Goal: Task Accomplishment & Management: Manage account settings

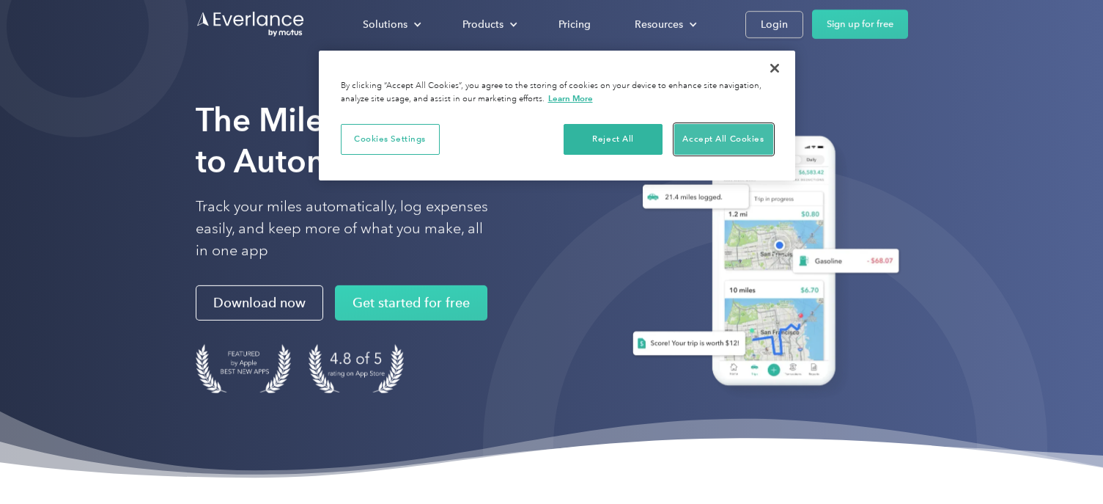
click at [730, 140] on button "Accept All Cookies" at bounding box center [724, 139] width 99 height 31
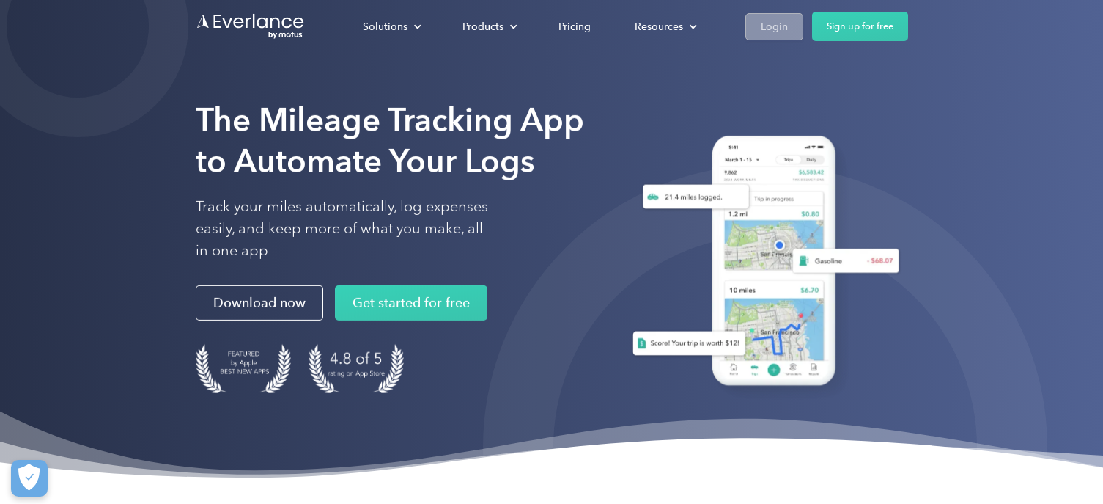
click at [780, 18] on div "Login" at bounding box center [774, 27] width 27 height 18
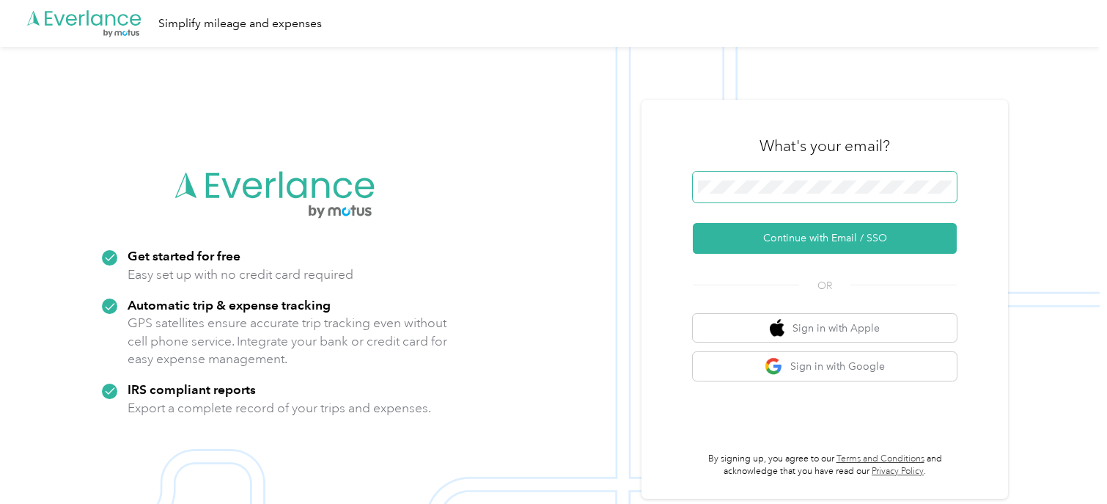
click at [809, 194] on span at bounding box center [825, 187] width 264 height 31
click at [693, 223] on button "Continue with Email / SSO" at bounding box center [825, 238] width 264 height 31
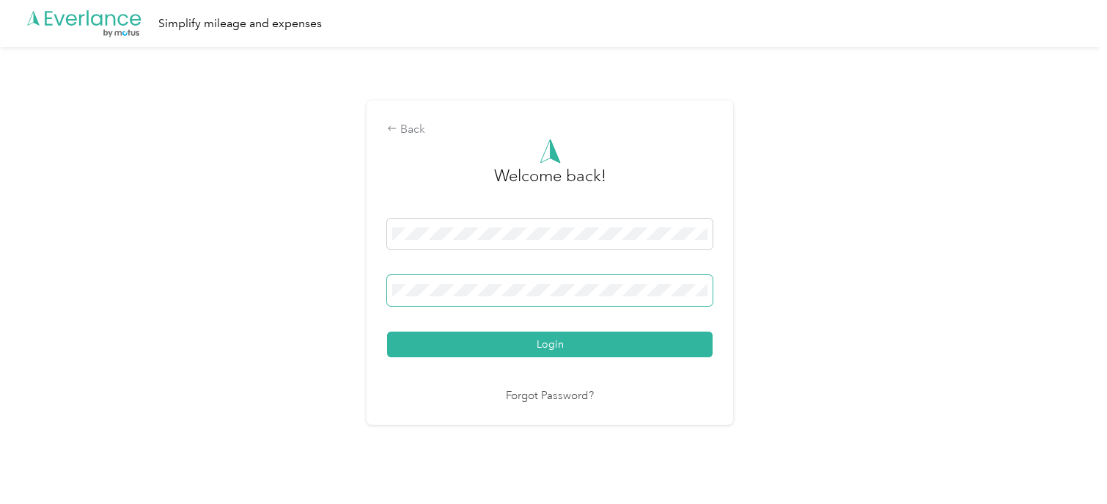
click at [387, 331] on button "Login" at bounding box center [550, 344] width 326 height 26
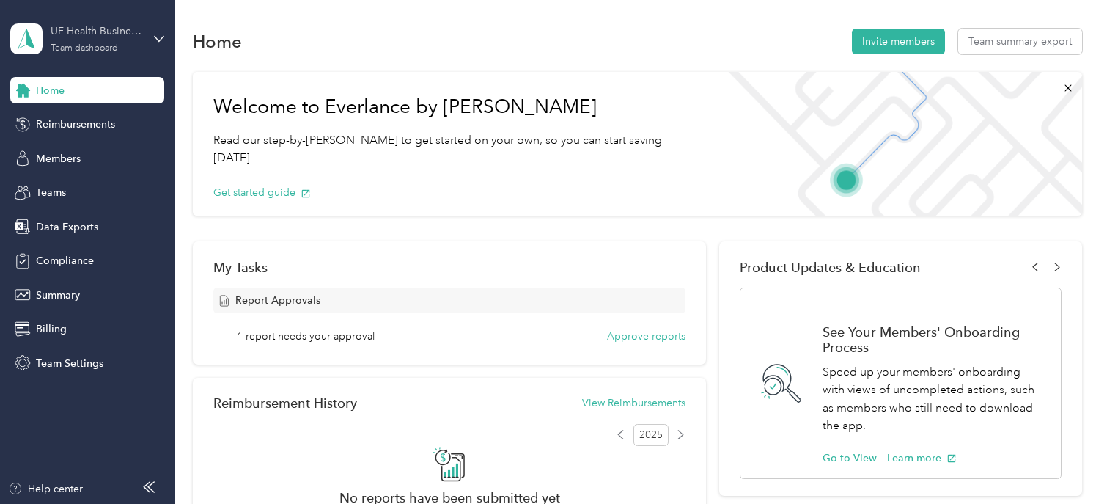
click at [97, 35] on div "UF Health Business Development" at bounding box center [97, 30] width 92 height 15
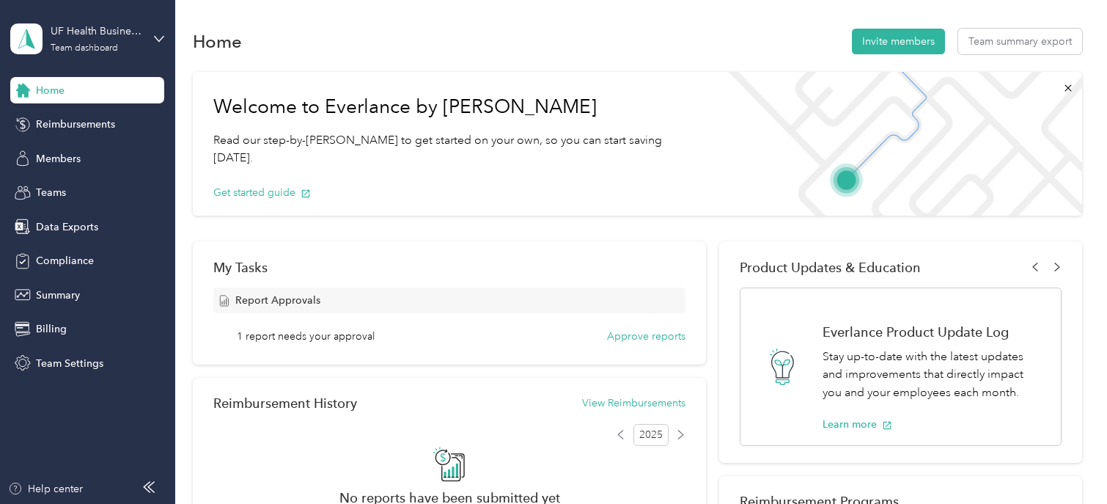
click at [75, 150] on div "Personal dashboard" at bounding box center [69, 145] width 92 height 15
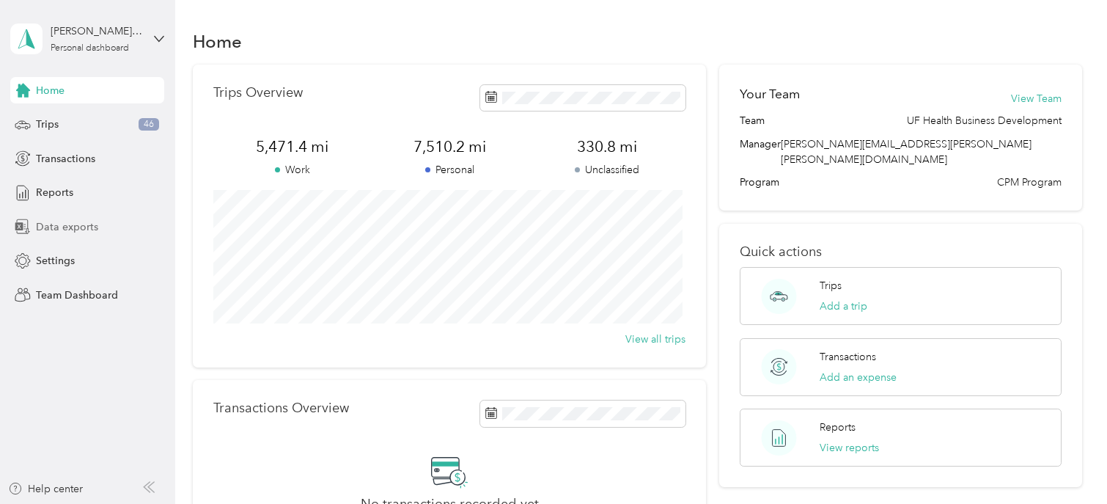
click at [60, 219] on span "Data exports" at bounding box center [67, 226] width 62 height 15
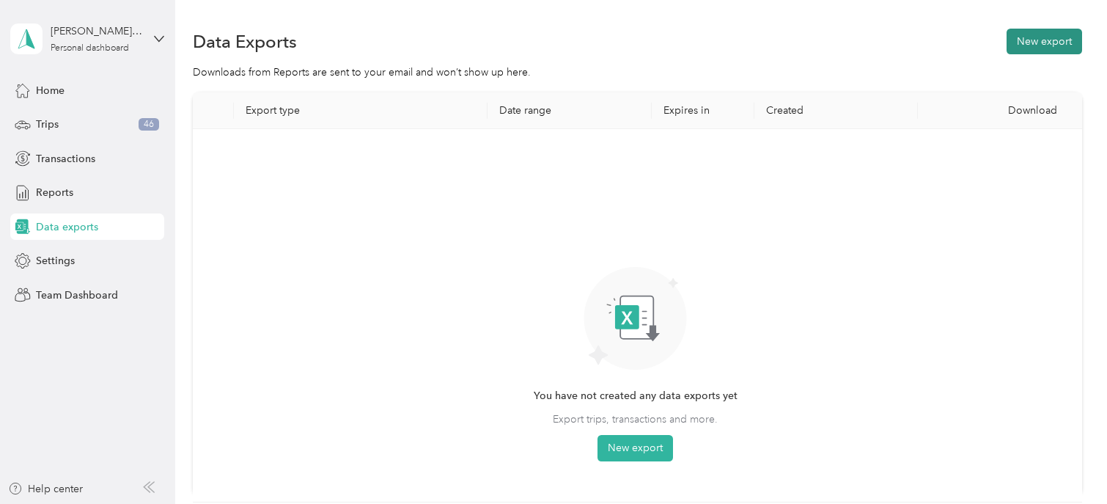
click at [1032, 41] on button "New export" at bounding box center [1045, 42] width 76 height 26
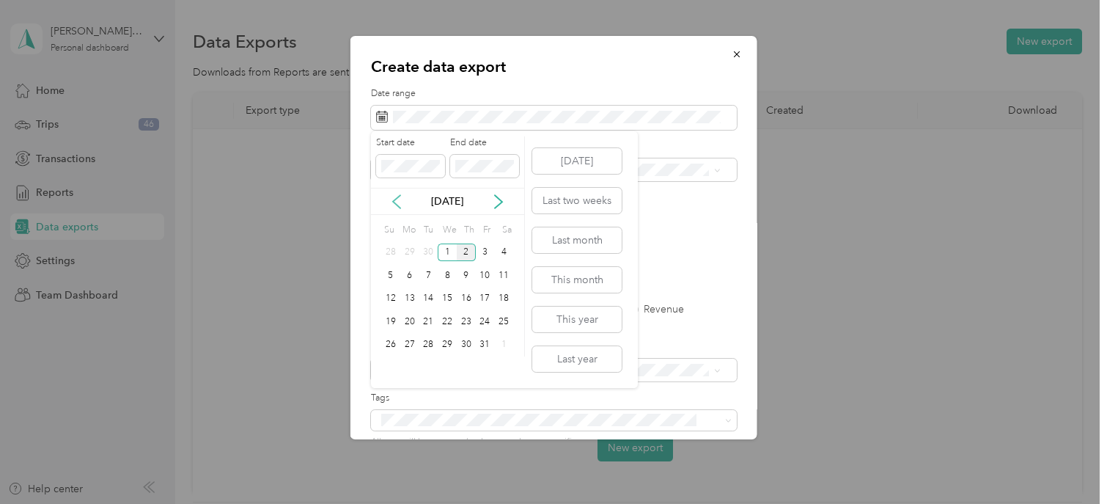
click at [395, 202] on icon at bounding box center [396, 201] width 15 height 15
click at [408, 250] on div "1" at bounding box center [409, 252] width 19 height 18
click at [428, 345] on div "30" at bounding box center [428, 345] width 19 height 18
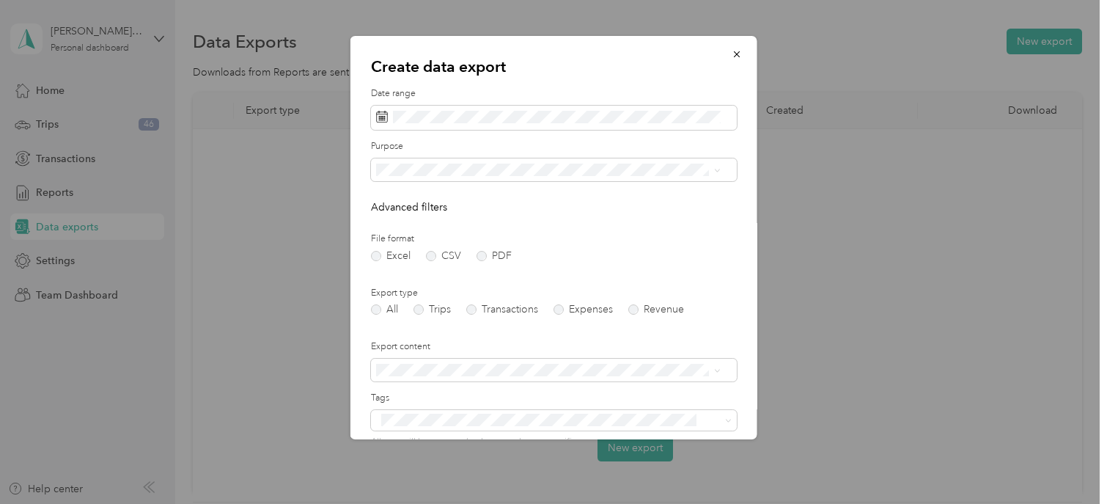
scroll to position [130, 0]
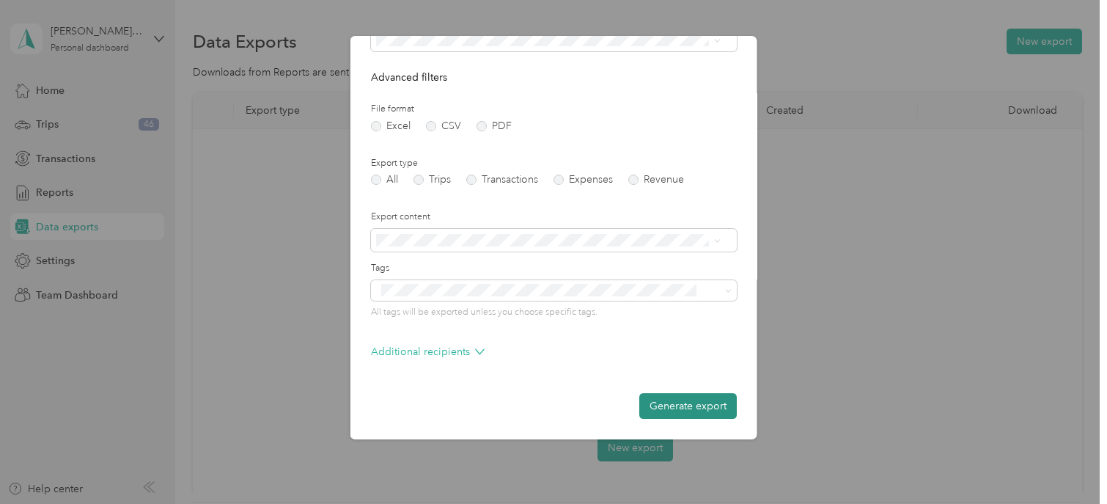
click at [684, 398] on button "Generate export" at bounding box center [688, 406] width 98 height 26
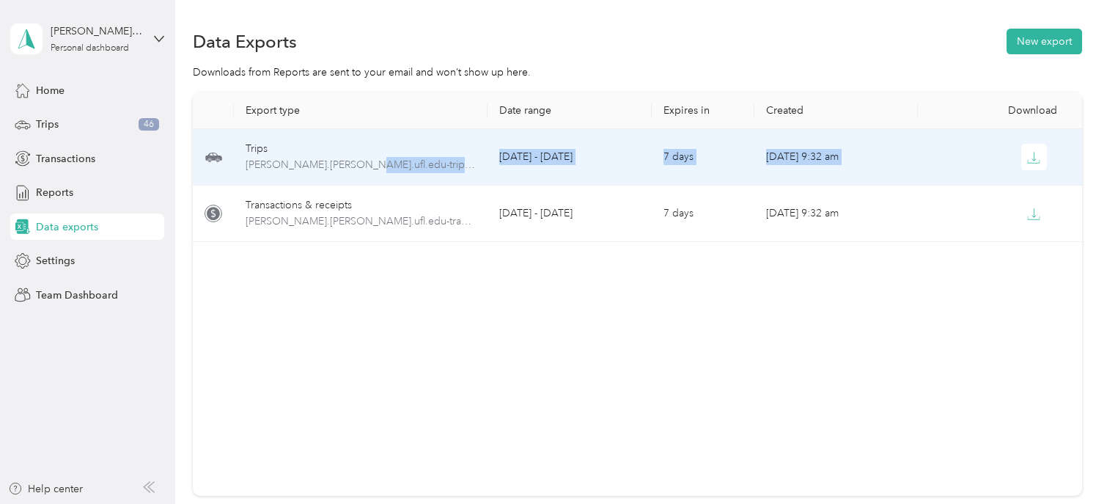
drag, startPoint x: 350, startPoint y: 166, endPoint x: 1004, endPoint y: 156, distance: 654.1
click at [961, 166] on tr "Trips kacy.ealy-shands.ufl.edu-trips-2025-09-01-2025-09-30.xlsx September 1 - 3…" at bounding box center [637, 157] width 889 height 56
click at [1032, 158] on icon "button" at bounding box center [1033, 157] width 13 height 13
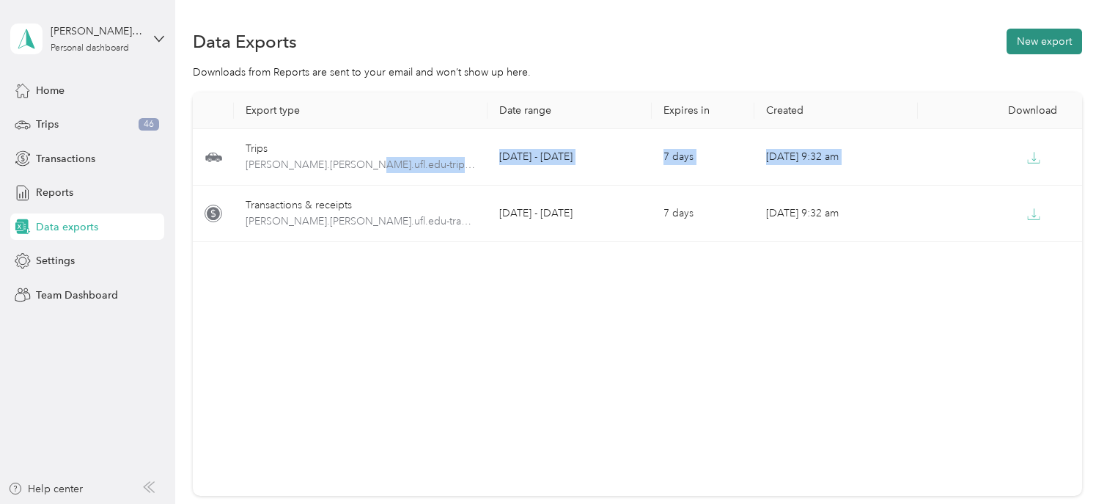
click at [1047, 45] on button "New export" at bounding box center [1045, 42] width 76 height 26
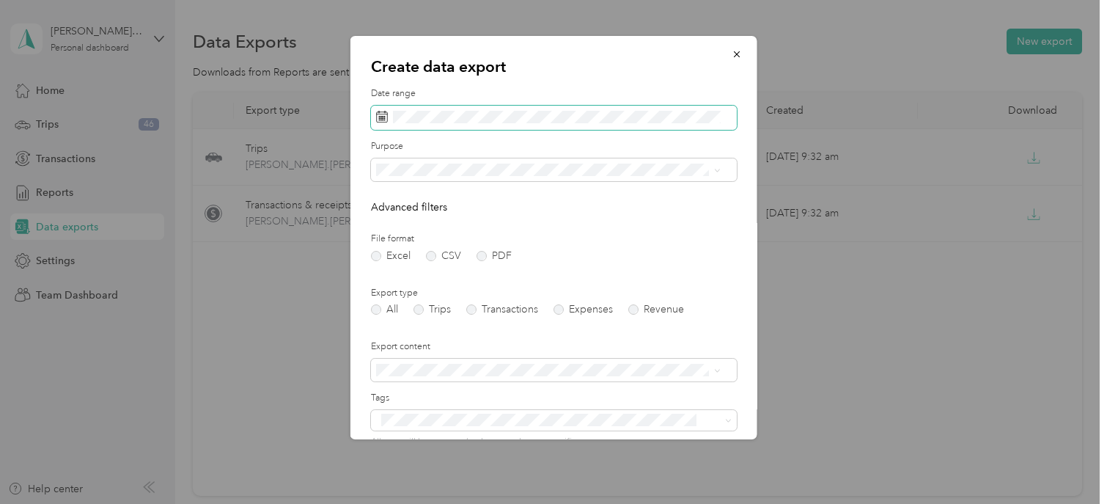
click at [607, 125] on span at bounding box center [554, 118] width 366 height 25
drag, startPoint x: 607, startPoint y: 108, endPoint x: 683, endPoint y: 125, distance: 78.1
click at [608, 108] on span at bounding box center [554, 118] width 366 height 25
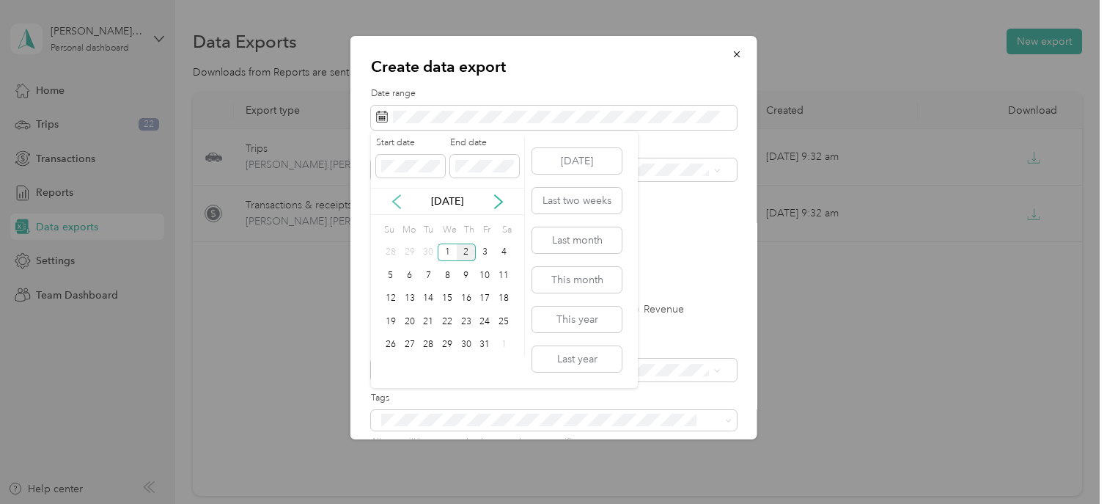
click at [400, 199] on icon at bounding box center [396, 201] width 15 height 15
click at [413, 250] on div "1" at bounding box center [409, 252] width 19 height 18
click at [429, 344] on div "30" at bounding box center [428, 345] width 19 height 18
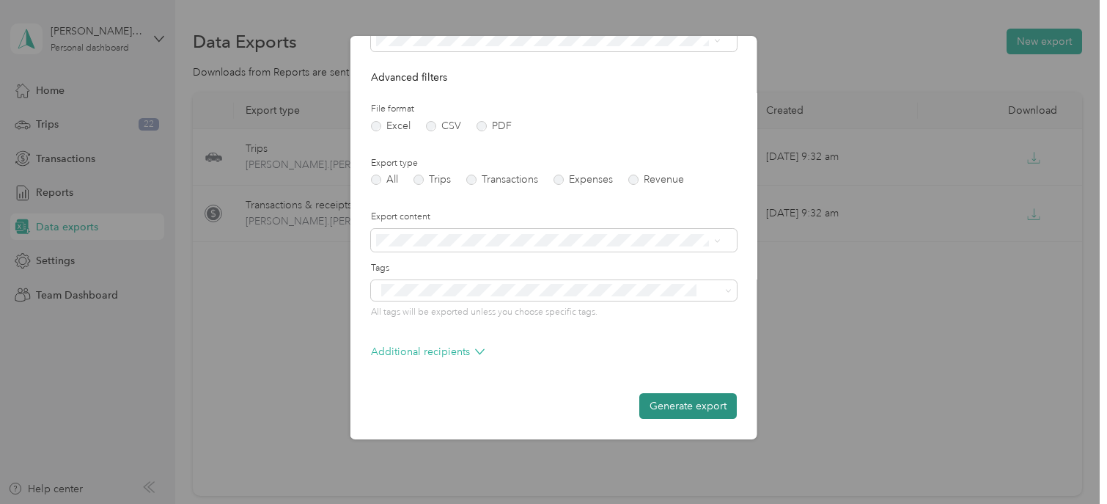
click at [660, 409] on button "Generate export" at bounding box center [688, 406] width 98 height 26
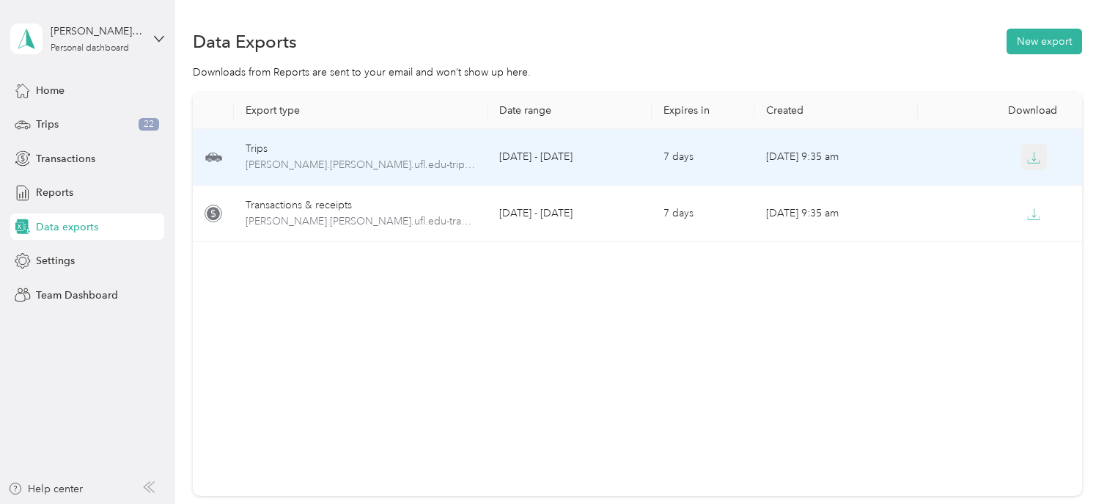
click at [1036, 160] on icon "button" at bounding box center [1034, 161] width 12 height 3
